Goal: Task Accomplishment & Management: Use online tool/utility

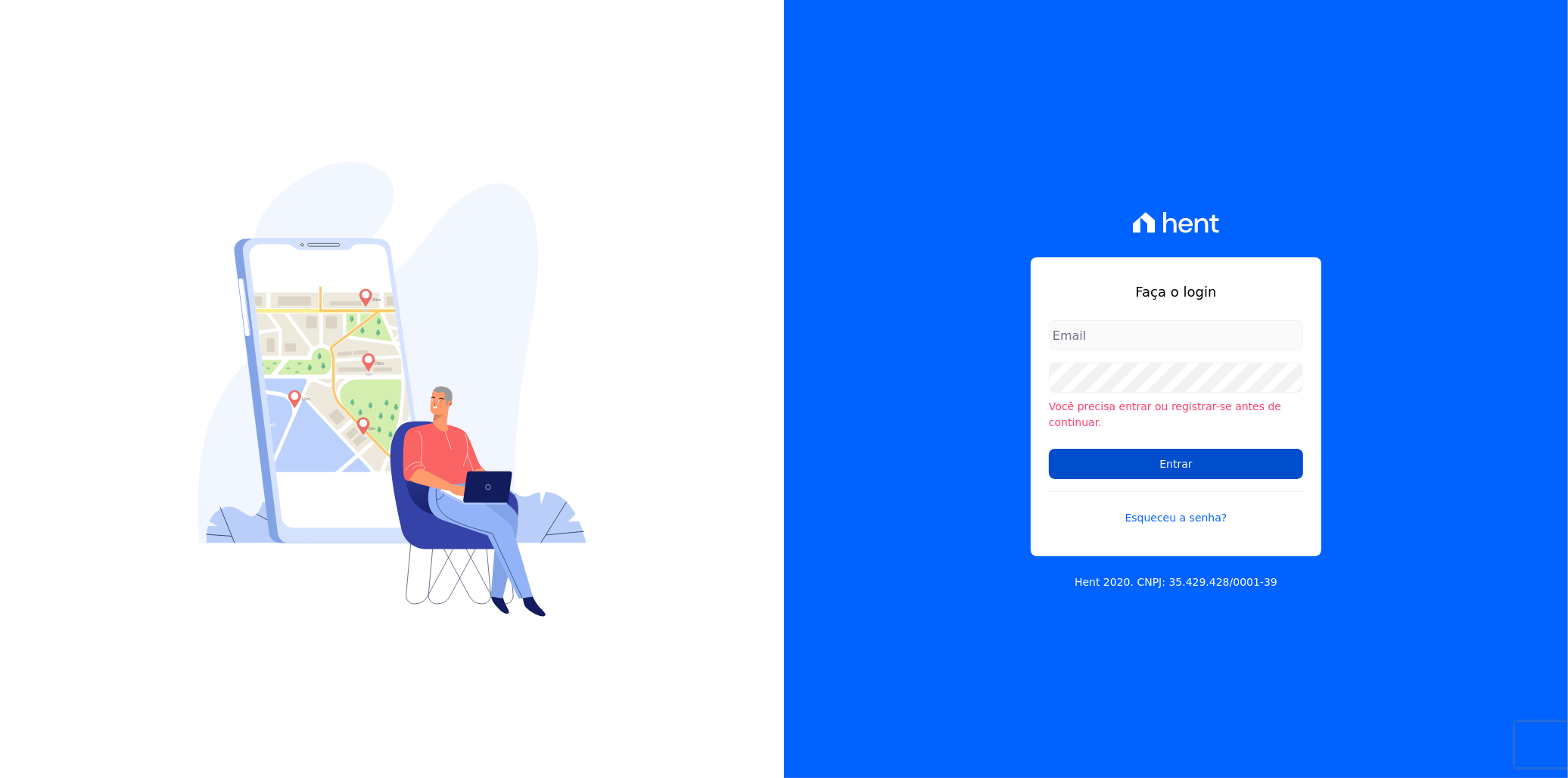
type input "[EMAIL_ADDRESS][PERSON_NAME][DOMAIN_NAME]"
click at [1098, 466] on input "Entrar" at bounding box center [1176, 464] width 254 height 30
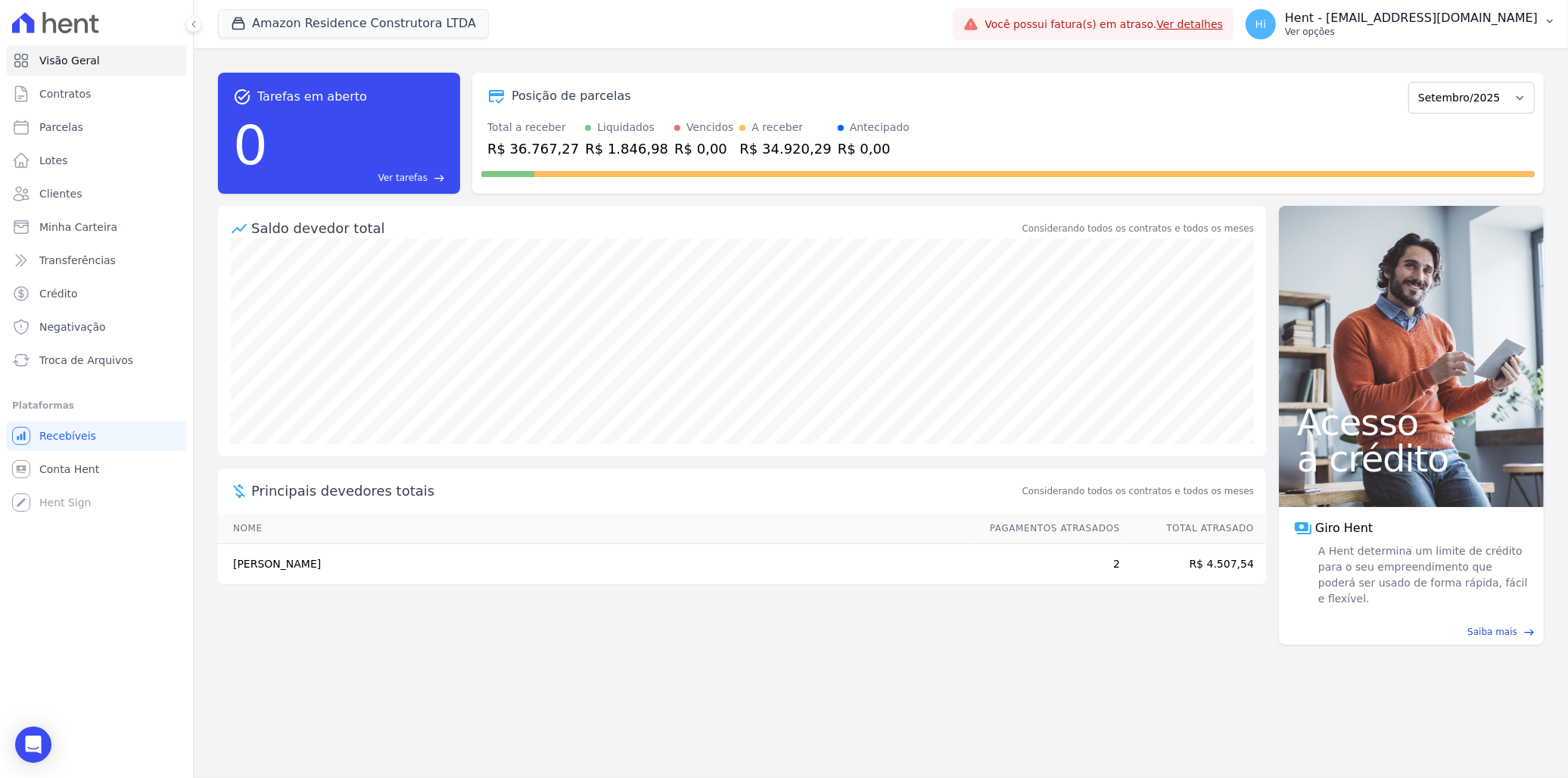
click at [1382, 27] on p "Ver opções" at bounding box center [1412, 31] width 253 height 12
